Goal: Task Accomplishment & Management: Understand process/instructions

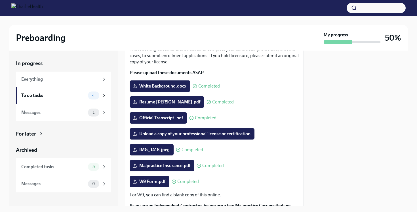
scroll to position [40, 0]
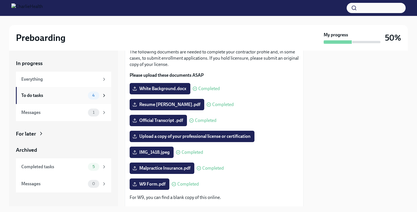
click at [79, 92] on div "To do tasks" at bounding box center [53, 95] width 64 height 6
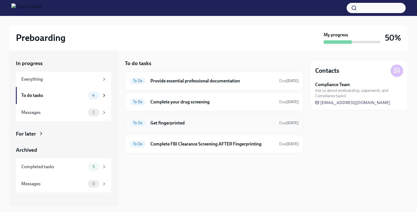
click at [173, 119] on div "To Do Get fingerprinted Due [DATE]" at bounding box center [214, 122] width 169 height 9
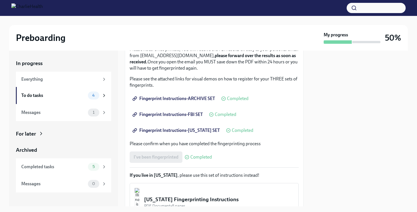
scroll to position [79, 0]
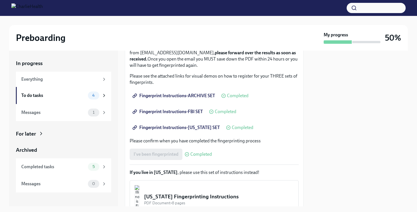
click at [194, 150] on div "I've been fingerprinted Completed" at bounding box center [171, 153] width 82 height 11
click at [194, 153] on span "Completed" at bounding box center [201, 154] width 22 height 5
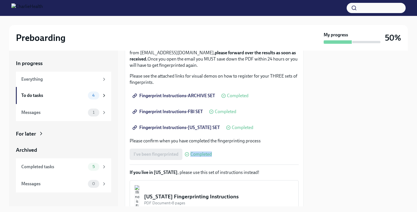
click at [194, 153] on span "Completed" at bounding box center [201, 154] width 22 height 5
click at [172, 153] on div "I've been fingerprinted Completed" at bounding box center [171, 153] width 82 height 11
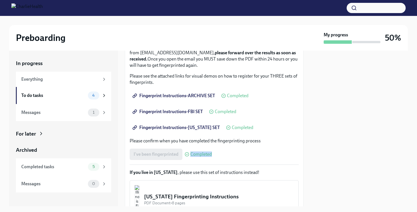
click at [172, 153] on div "I've been fingerprinted Completed" at bounding box center [171, 153] width 82 height 11
click at [187, 135] on div "We ask that you make three appointments to get fingerprinted, which we will nee…" at bounding box center [214, 116] width 169 height 214
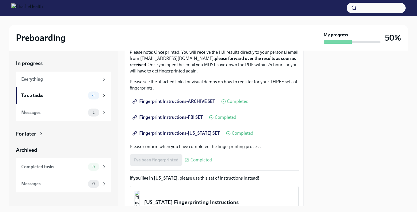
click at [190, 132] on span "Fingerprint Instructions-[US_STATE] SET" at bounding box center [177, 133] width 86 height 6
click at [231, 136] on div "Fingerprint Instructions-[US_STATE] SET Completed" at bounding box center [192, 132] width 124 height 11
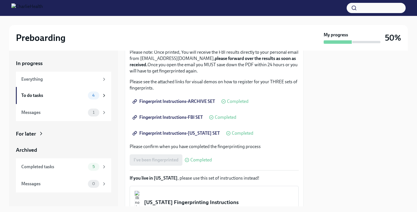
click at [273, 125] on div "We ask that you make three appointments to get fingerprinted, which we will nee…" at bounding box center [214, 122] width 169 height 214
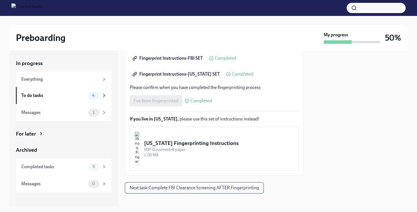
scroll to position [138, 0]
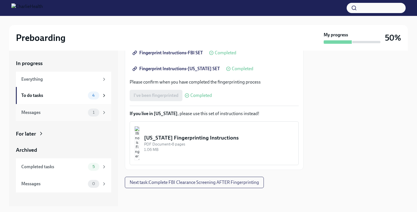
click at [67, 117] on div "Messages 1" at bounding box center [63, 112] width 95 height 17
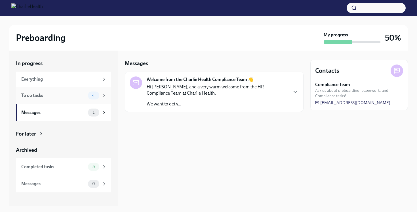
click at [68, 99] on div "To do tasks 4" at bounding box center [63, 95] width 95 height 17
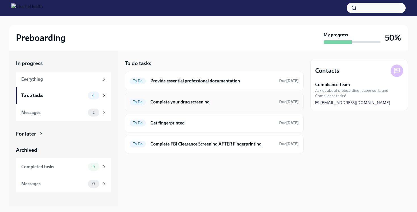
click at [164, 102] on h6 "Complete your drug screening" at bounding box center [212, 102] width 124 height 6
click at [175, 81] on h6 "Provide essential professional documentation" at bounding box center [212, 81] width 124 height 6
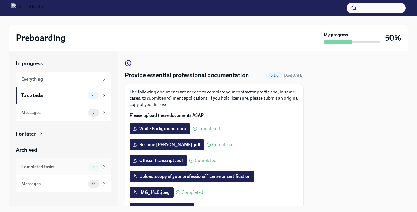
click at [80, 166] on div "Completed tasks" at bounding box center [53, 166] width 64 height 6
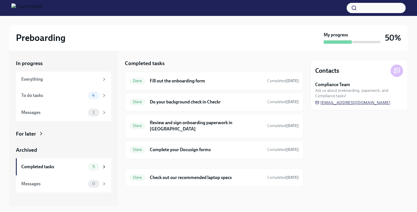
click at [324, 103] on span "[EMAIL_ADDRESS][DOMAIN_NAME]" at bounding box center [352, 103] width 75 height 6
click at [397, 73] on icon at bounding box center [396, 70] width 7 height 7
click at [337, 86] on strong "Compliance Team" at bounding box center [332, 84] width 35 height 6
click at [58, 179] on div "Messages 0" at bounding box center [63, 183] width 95 height 17
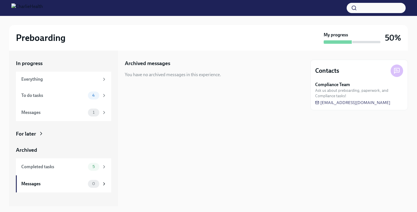
click at [157, 76] on div "You have no archived messages in this experience." at bounding box center [173, 74] width 96 height 6
click at [79, 169] on div "Completed tasks" at bounding box center [53, 166] width 64 height 6
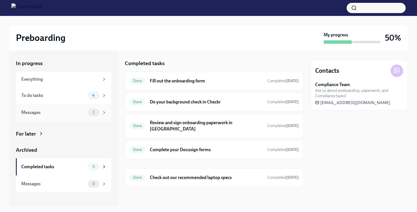
click at [76, 111] on div "Messages" at bounding box center [53, 112] width 64 height 6
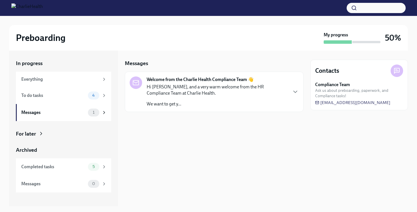
click at [179, 96] on div "Hi [PERSON_NAME], and a very warm welcome from the HR Compliance Team at Charli…" at bounding box center [217, 95] width 141 height 23
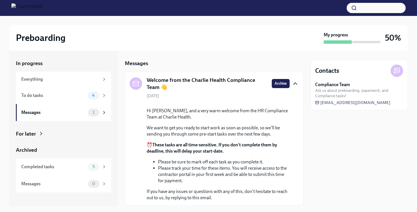
click at [297, 82] on icon "button" at bounding box center [295, 83] width 7 height 7
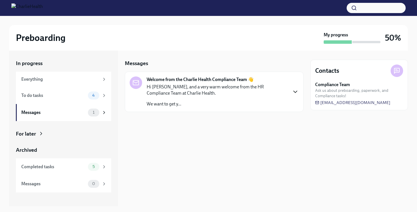
click at [292, 91] on icon "button" at bounding box center [295, 91] width 7 height 7
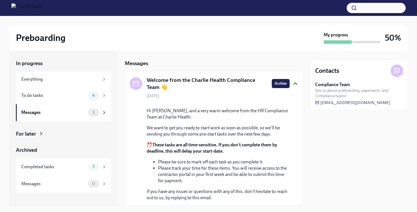
click at [134, 79] on div at bounding box center [136, 83] width 12 height 12
click at [279, 82] on span "Archive" at bounding box center [280, 84] width 12 height 6
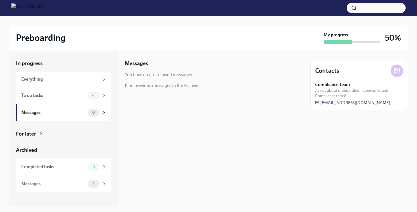
click at [170, 86] on div "Find previous messages in the Archive." at bounding box center [162, 85] width 75 height 6
click at [82, 113] on div "Messages" at bounding box center [53, 112] width 64 height 6
click at [70, 73] on div "Everything" at bounding box center [63, 78] width 95 height 15
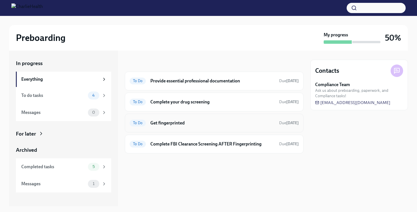
click at [178, 129] on div "To Do Get fingerprinted Due [DATE]" at bounding box center [214, 122] width 179 height 19
click at [178, 126] on div "To Do Get fingerprinted Due [DATE]" at bounding box center [214, 122] width 169 height 9
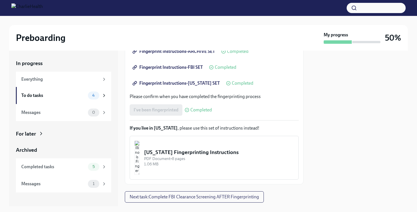
scroll to position [128, 0]
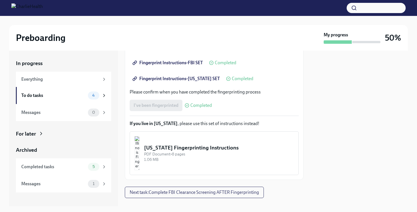
click at [162, 149] on button "[US_STATE] Fingerprinting Instructions PDF Document • 8 pages 1.06 MB" at bounding box center [214, 153] width 169 height 44
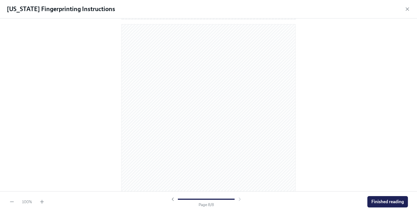
scroll to position [1670, 0]
